Goal: Share content: Share content

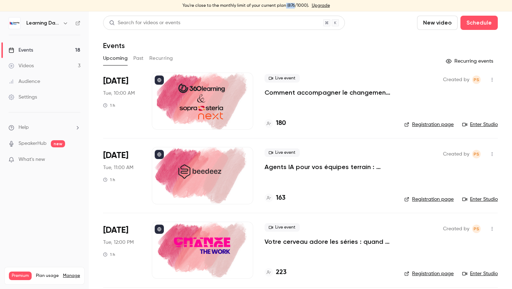
drag, startPoint x: 284, startPoint y: 7, endPoint x: 294, endPoint y: 7, distance: 10.3
click at [294, 7] on div "You're close to the monthly limit of your current plan (876/1000). Upgrade" at bounding box center [256, 5] width 512 height 11
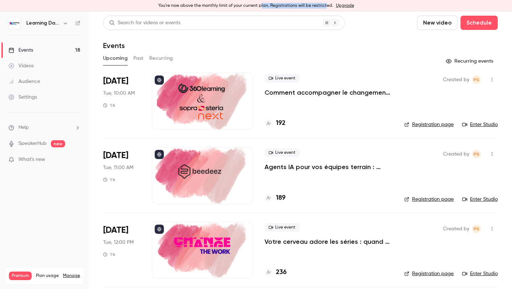
drag, startPoint x: 262, startPoint y: 6, endPoint x: 325, endPoint y: 4, distance: 63.0
click at [325, 4] on div "You're now above the monthly limit of your current plan. Registrations will be …" at bounding box center [256, 5] width 512 height 11
click at [338, 44] on div "Events" at bounding box center [300, 45] width 394 height 9
click at [491, 124] on link "Enter Studio" at bounding box center [480, 124] width 36 height 7
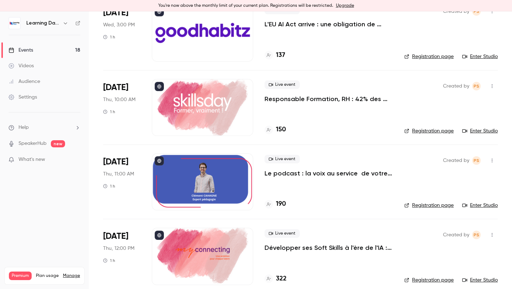
scroll to position [1118, 0]
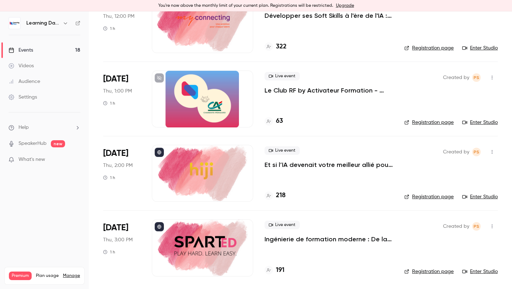
click at [214, 190] on div at bounding box center [202, 173] width 101 height 57
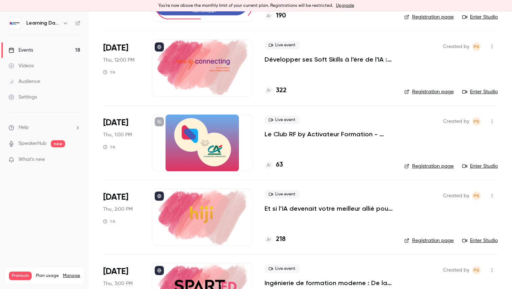
scroll to position [1118, 0]
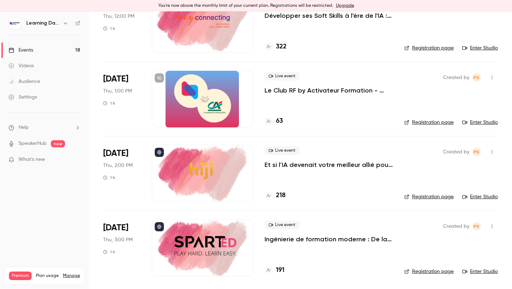
click at [486, 192] on div "Created by PS Registration page Enter Studio" at bounding box center [450, 173] width 93 height 57
click at [486, 195] on link "Enter Studio" at bounding box center [480, 196] width 36 height 7
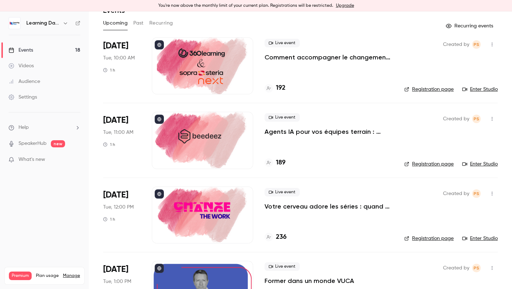
scroll to position [25, 0]
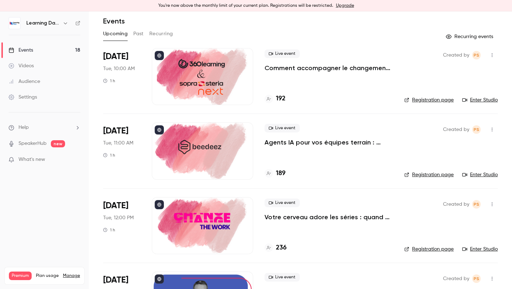
click at [278, 246] on h4 "236" at bounding box center [281, 248] width 11 height 10
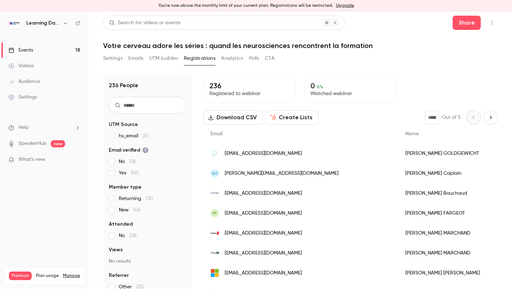
click at [240, 119] on button "Download CSV" at bounding box center [232, 117] width 59 height 14
click at [502, 45] on main "Search for videos or events Share Votre cerveau adore les séries : quand les ne…" at bounding box center [300, 149] width 423 height 277
click at [27, 49] on div "Events" at bounding box center [21, 50] width 25 height 7
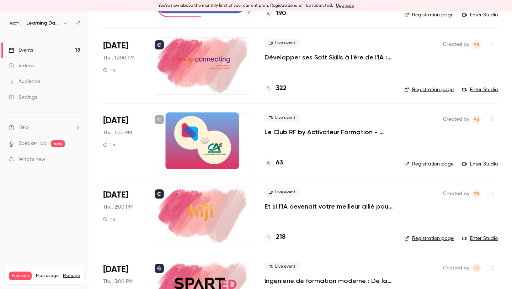
scroll to position [1118, 0]
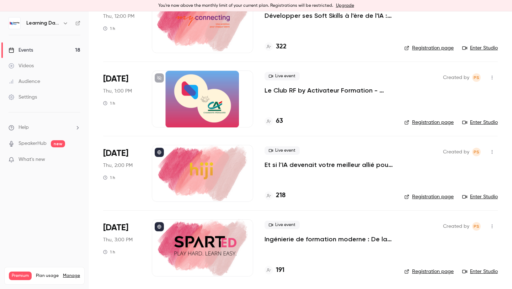
click at [218, 195] on div at bounding box center [202, 173] width 101 height 57
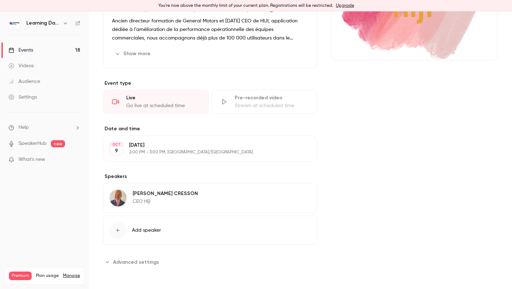
scroll to position [93, 0]
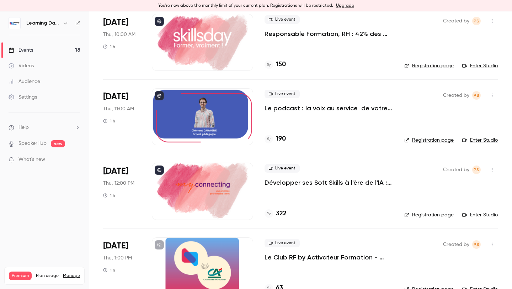
scroll to position [1117, 0]
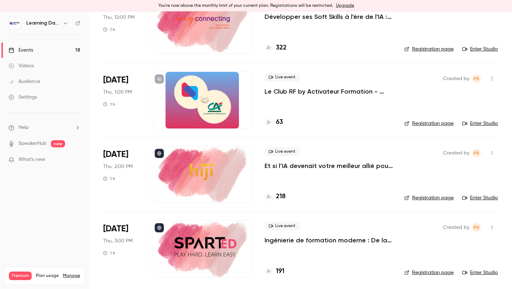
click at [479, 203] on li "Oct 9 Thu, 2:00 PM 1 h Live event Et si l’IA devenait votre meilleur allié pour…" at bounding box center [300, 174] width 394 height 74
click at [479, 200] on link "Enter Studio" at bounding box center [480, 197] width 36 height 7
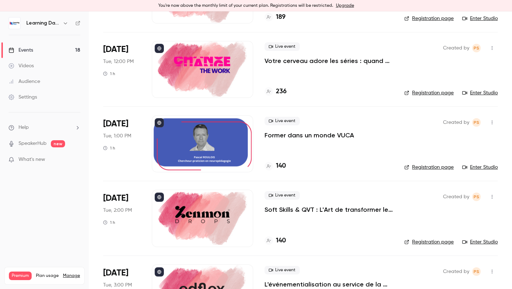
scroll to position [0, 0]
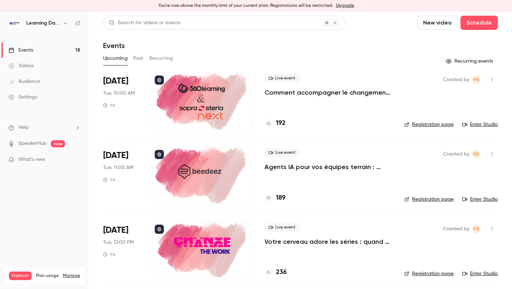
click at [474, 123] on link "Enter Studio" at bounding box center [480, 124] width 36 height 7
click at [477, 197] on link "Enter Studio" at bounding box center [480, 198] width 36 height 7
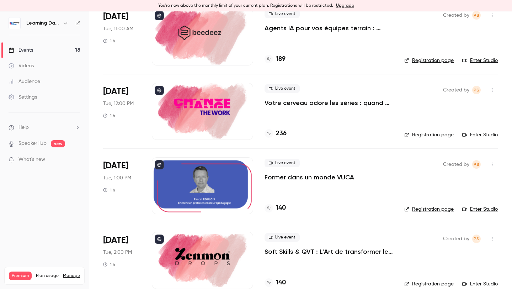
scroll to position [140, 0]
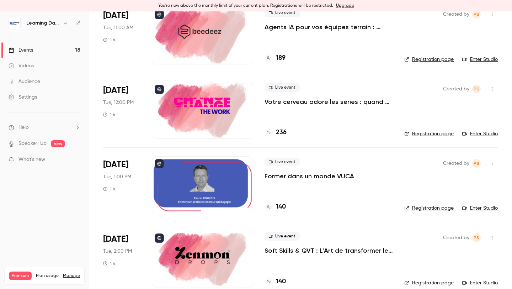
click at [474, 130] on link "Enter Studio" at bounding box center [480, 133] width 36 height 7
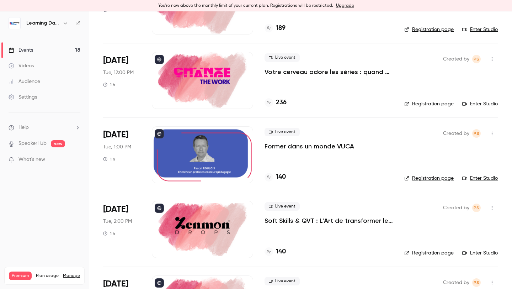
scroll to position [170, 0]
click at [487, 103] on link "Enter Studio" at bounding box center [480, 103] width 36 height 7
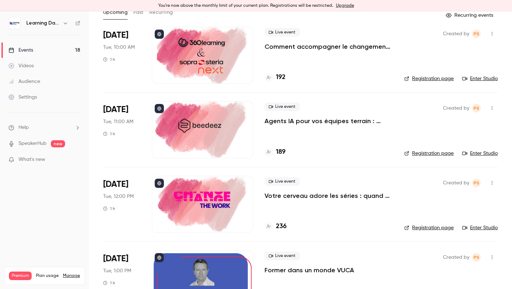
scroll to position [0, 0]
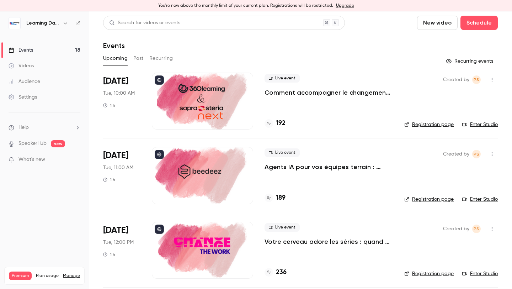
click at [219, 97] on div at bounding box center [202, 100] width 101 height 57
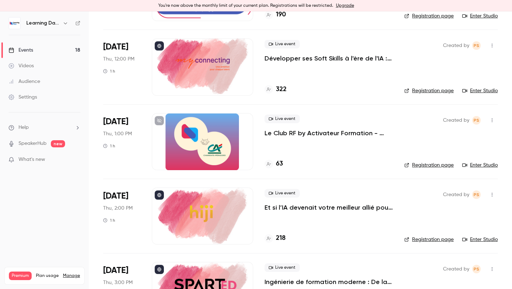
scroll to position [1118, 0]
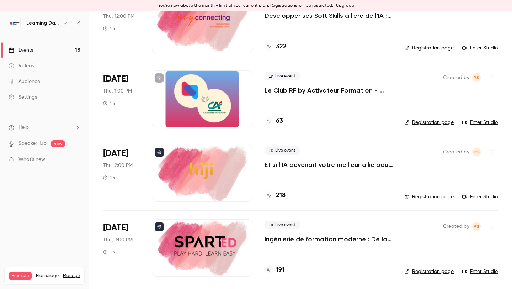
click at [203, 240] on div at bounding box center [202, 247] width 101 height 57
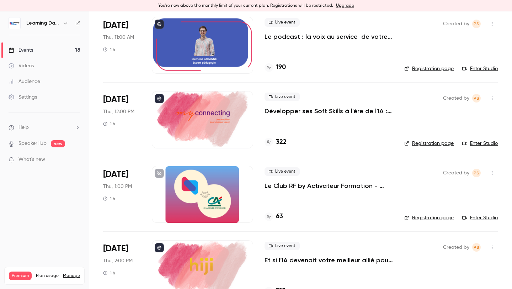
scroll to position [1118, 0]
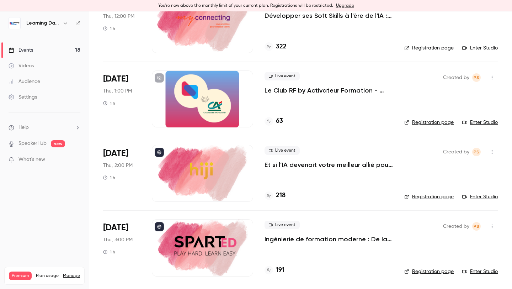
click at [470, 272] on link "Enter Studio" at bounding box center [480, 271] width 36 height 7
click at [197, 252] on div at bounding box center [202, 247] width 101 height 57
click at [491, 271] on link "Enter Studio" at bounding box center [480, 271] width 36 height 7
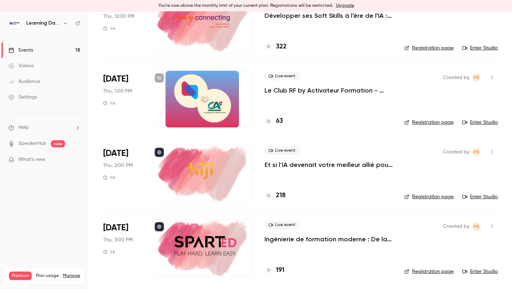
click at [479, 271] on link "Enter Studio" at bounding box center [480, 271] width 36 height 7
click at [237, 251] on div at bounding box center [202, 247] width 101 height 57
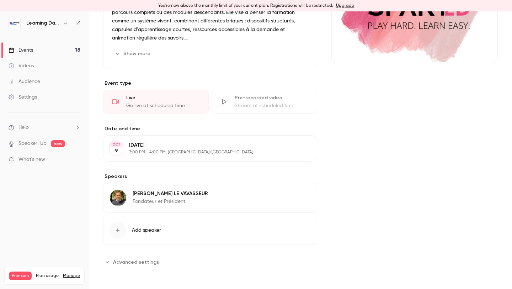
scroll to position [97, 0]
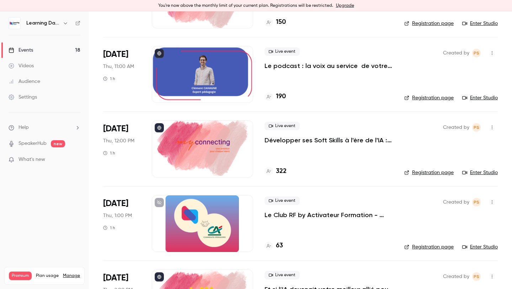
scroll to position [1118, 0]
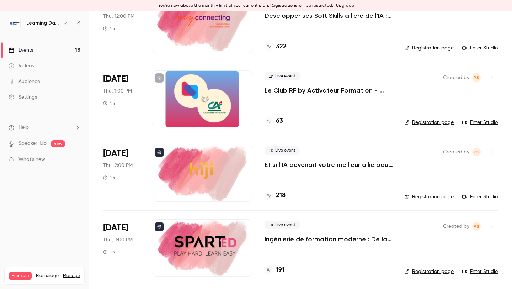
click at [471, 274] on link "Enter Studio" at bounding box center [480, 271] width 36 height 7
click at [82, 63] on link "Videos" at bounding box center [44, 66] width 89 height 16
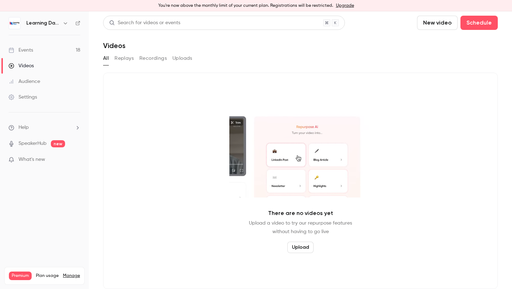
click at [82, 63] on link "Videos" at bounding box center [44, 66] width 89 height 16
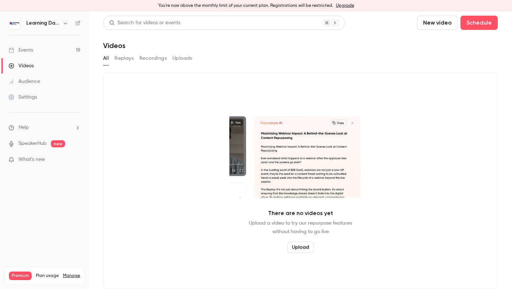
click at [65, 47] on link "Events 18" at bounding box center [44, 50] width 89 height 16
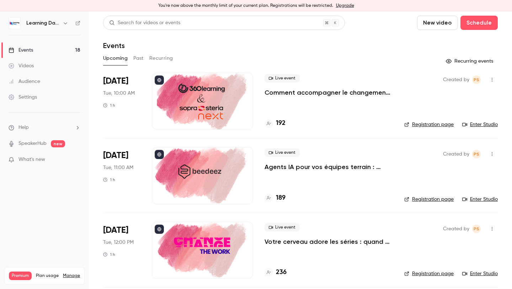
click at [469, 127] on link "Enter Studio" at bounding box center [480, 124] width 36 height 7
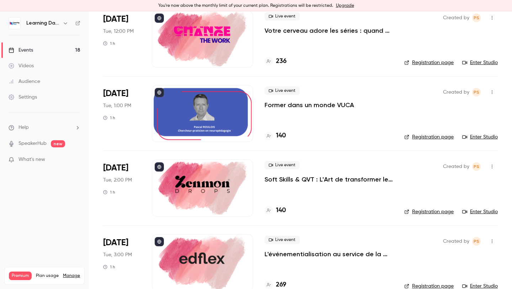
scroll to position [193, 0]
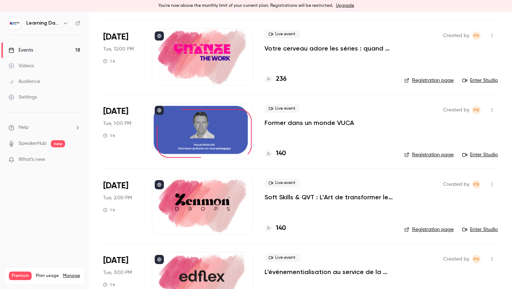
click at [489, 33] on icon "button" at bounding box center [492, 35] width 6 height 5
click at [446, 59] on li "Share" at bounding box center [458, 53] width 77 height 18
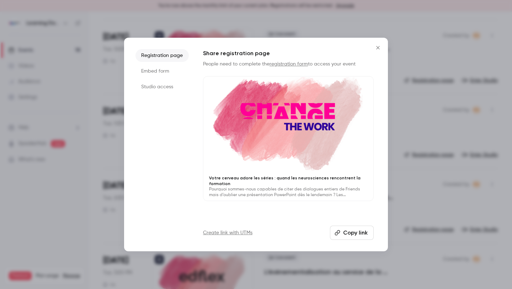
click at [150, 87] on li "Studio access" at bounding box center [161, 86] width 53 height 13
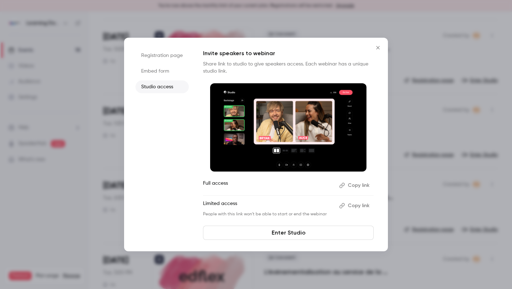
click at [355, 183] on button "Copy link" at bounding box center [354, 184] width 37 height 11
click at [375, 48] on icon "Close" at bounding box center [378, 48] width 9 height 6
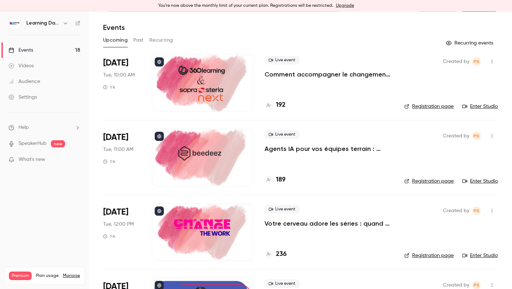
scroll to position [12, 0]
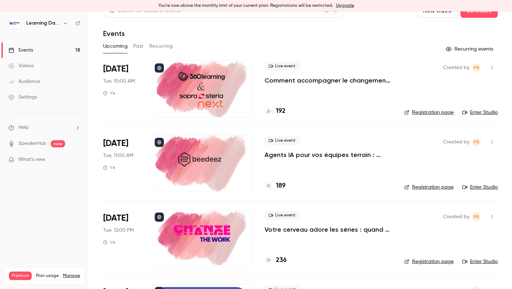
click at [474, 183] on link "Enter Studio" at bounding box center [480, 186] width 36 height 7
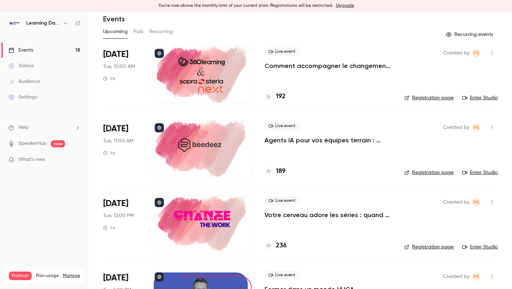
scroll to position [24, 0]
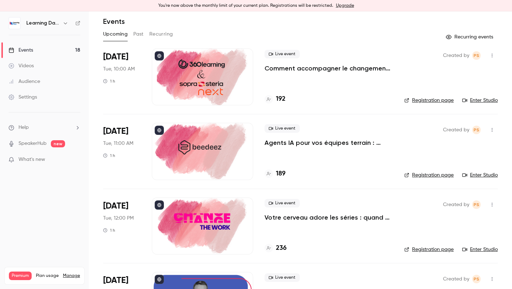
click at [243, 225] on div at bounding box center [202, 225] width 101 height 57
